Goal: Browse casually: Explore the website without a specific task or goal

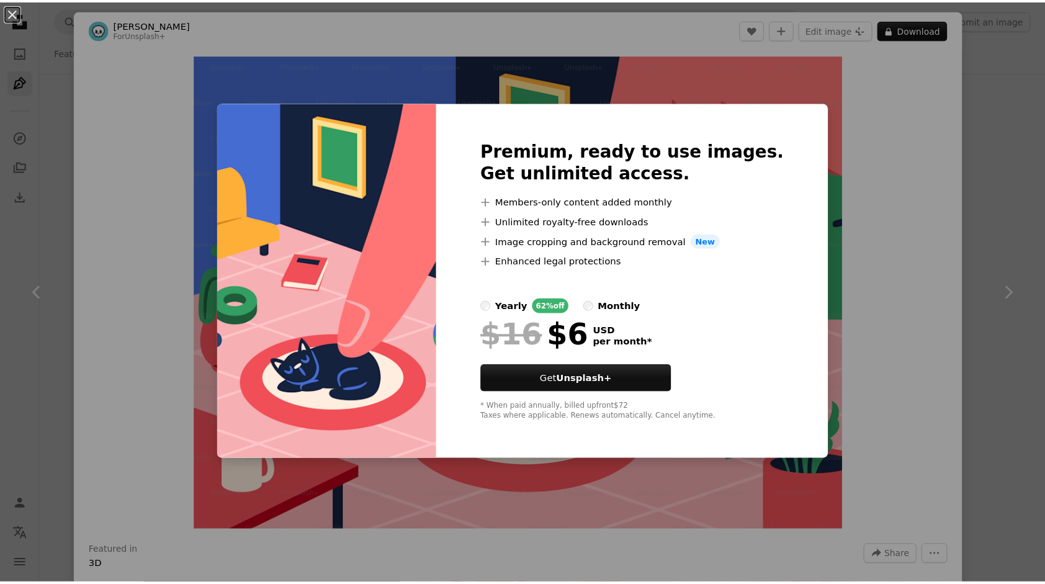
scroll to position [1408, 0]
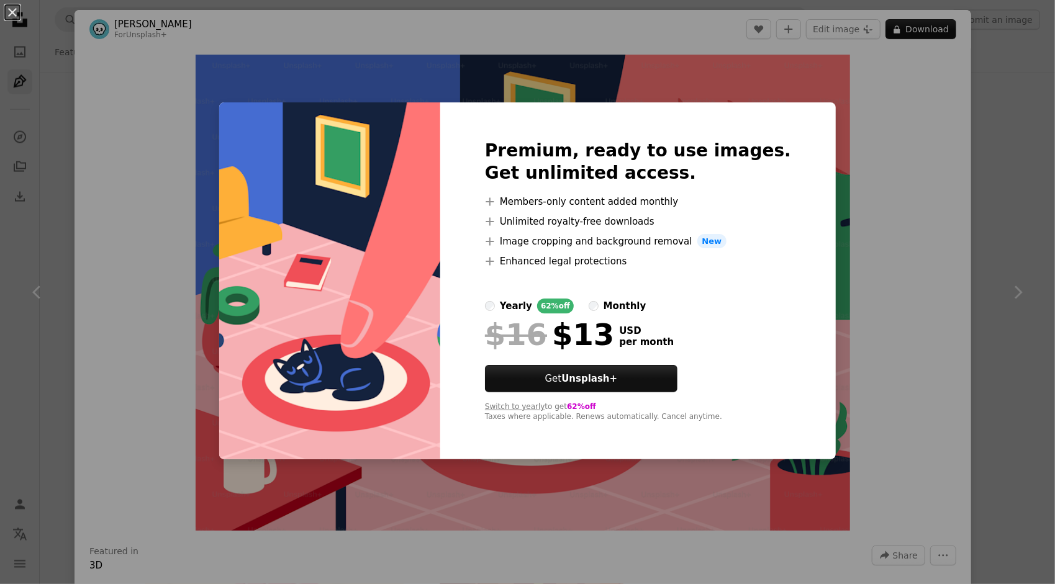
click at [862, 231] on div "An X shape Premium, ready to use images. Get unlimited access. A plus sign Memb…" at bounding box center [527, 292] width 1055 height 584
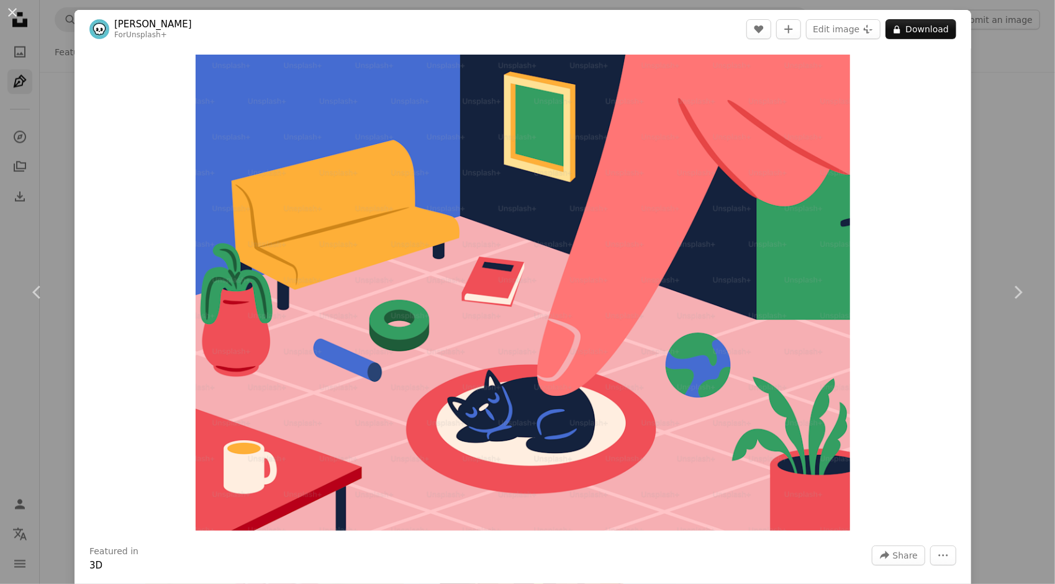
click at [979, 219] on div "An X shape Chevron left Chevron right Imhaf Maulana For Unsplash+ A heart A plu…" at bounding box center [527, 292] width 1055 height 584
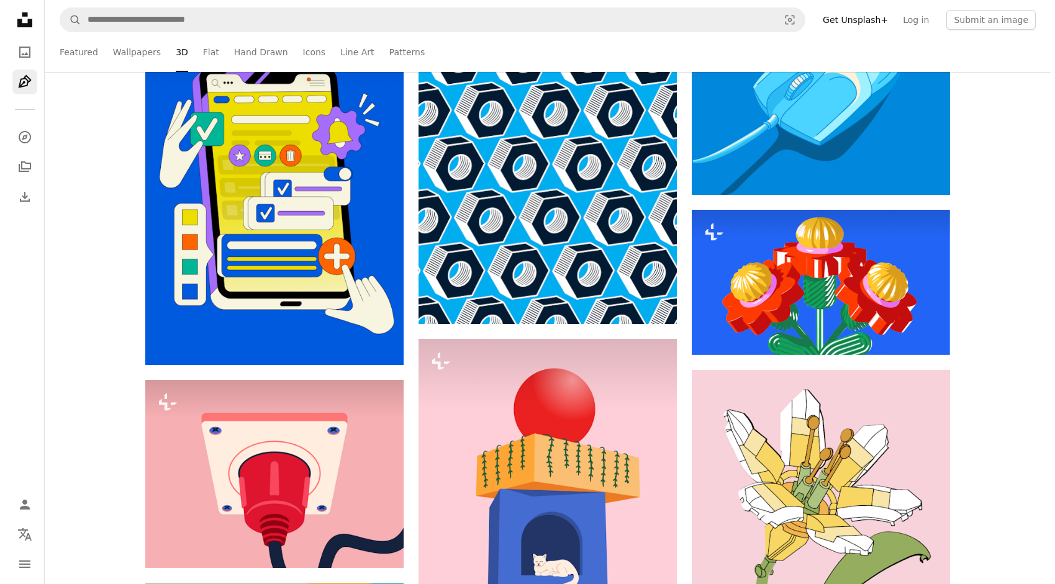
scroll to position [4689, 0]
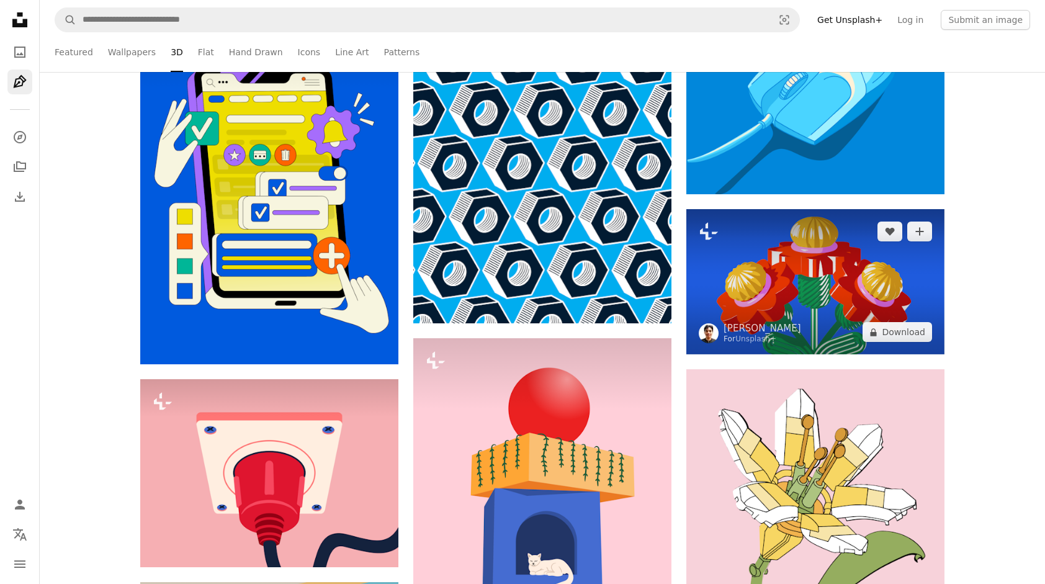
click at [836, 269] on img at bounding box center [816, 281] width 258 height 145
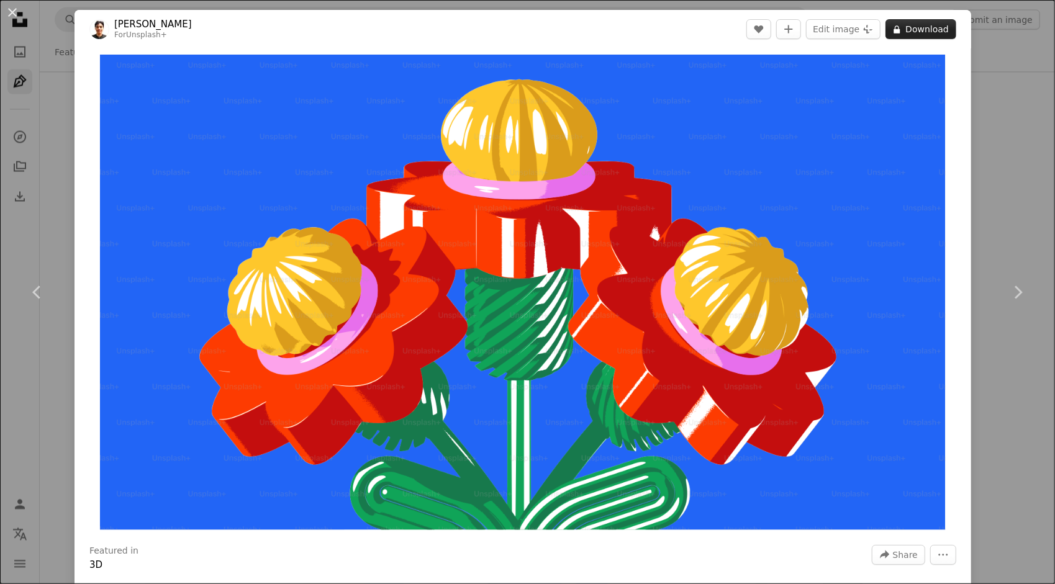
click at [890, 22] on button "A lock Download" at bounding box center [920, 29] width 71 height 20
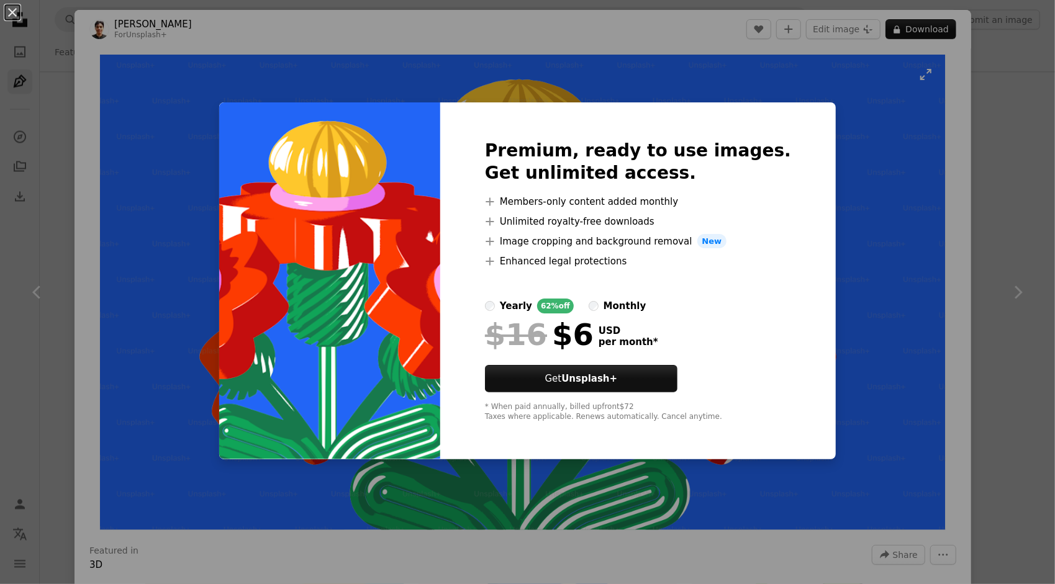
drag, startPoint x: 817, startPoint y: 112, endPoint x: 858, endPoint y: 132, distance: 46.4
click at [858, 132] on div "An X shape Premium, ready to use images. Get unlimited access. A plus sign Memb…" at bounding box center [527, 292] width 1055 height 584
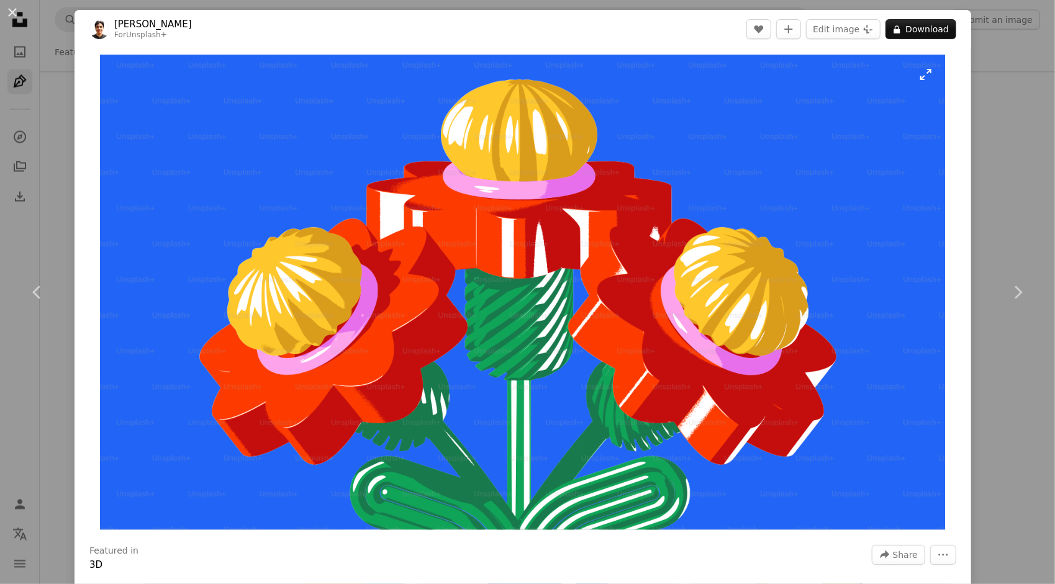
click at [858, 132] on img "Zoom in on this image" at bounding box center [522, 292] width 845 height 475
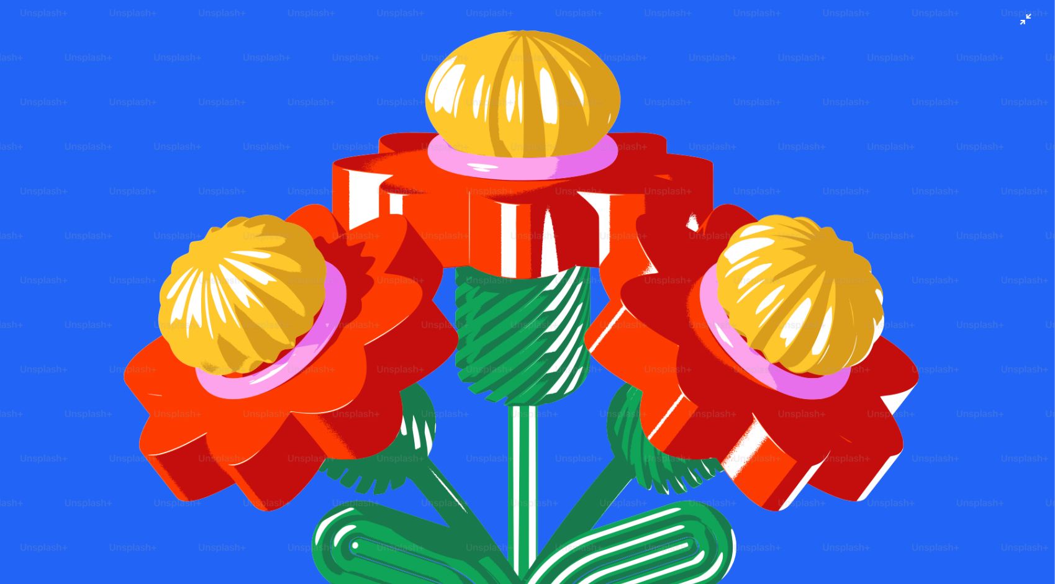
click at [1012, 26] on img "Zoom out on this image" at bounding box center [527, 295] width 1056 height 593
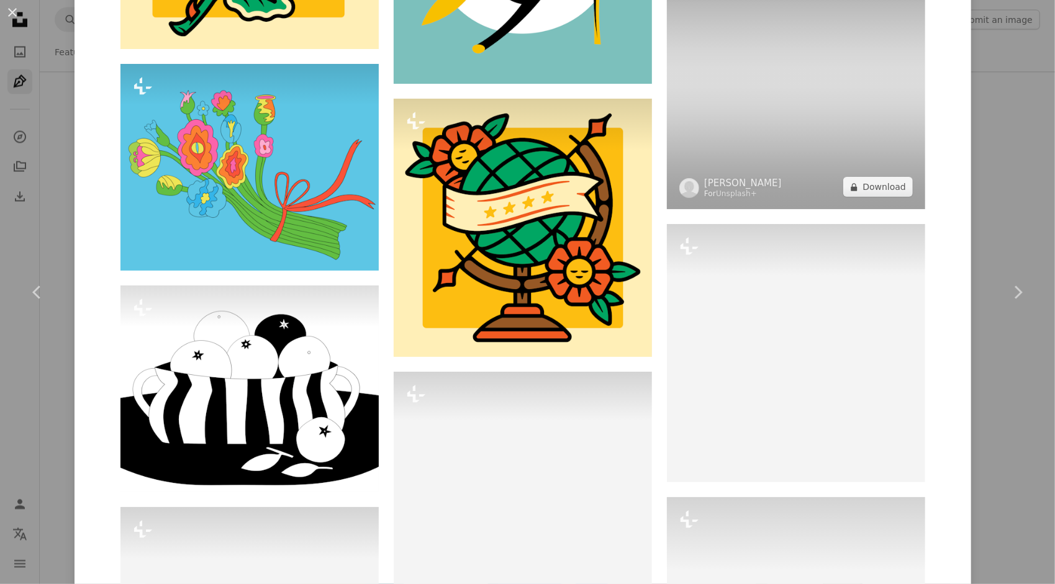
scroll to position [1744, 0]
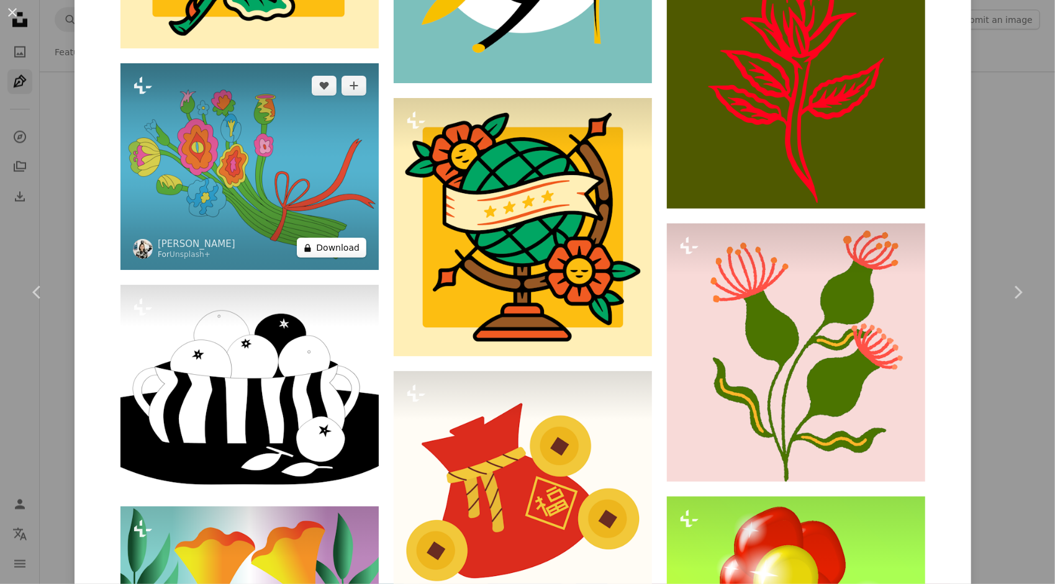
click at [324, 252] on button "A lock Download" at bounding box center [332, 248] width 70 height 20
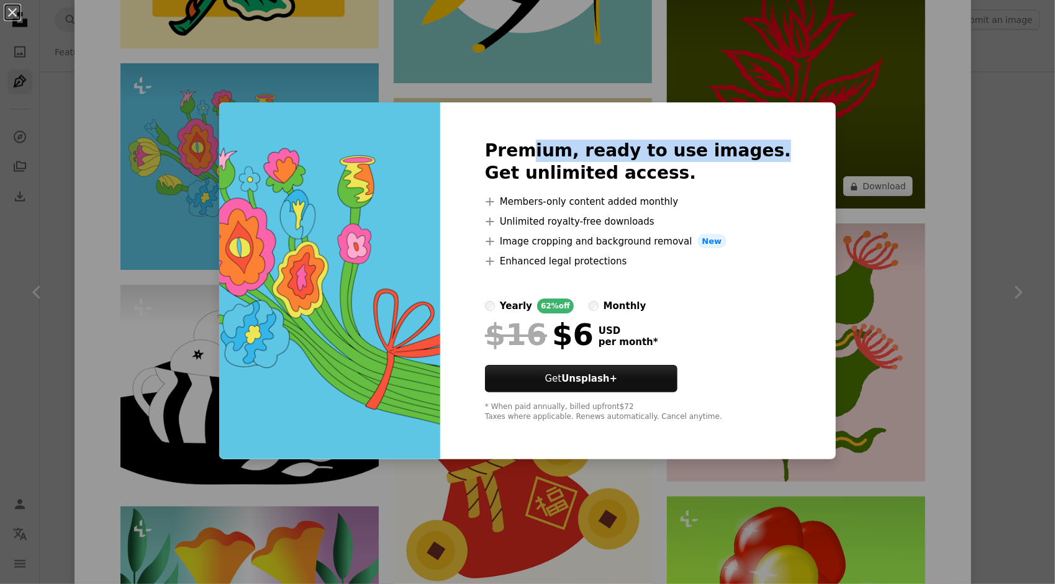
drag, startPoint x: 543, startPoint y: 44, endPoint x: 863, endPoint y: 11, distance: 321.4
click at [863, 11] on div "An X shape Premium, ready to use images. Get unlimited access. A plus sign Memb…" at bounding box center [527, 292] width 1055 height 584
